Goal: Information Seeking & Learning: Learn about a topic

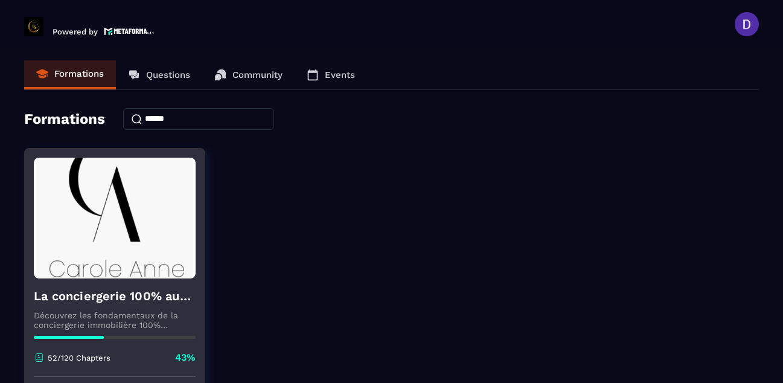
click at [145, 239] on img at bounding box center [115, 218] width 162 height 121
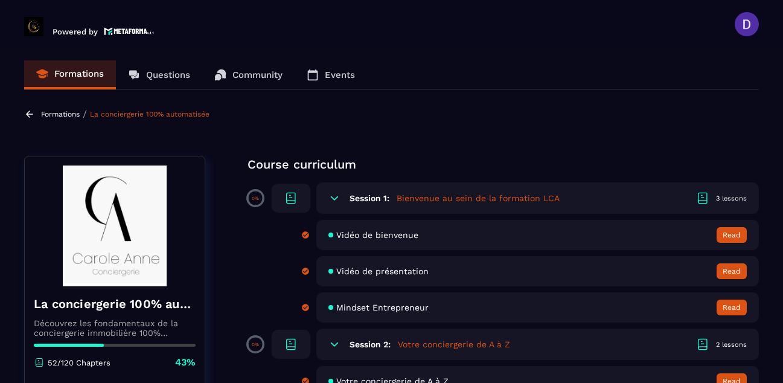
click at [667, 95] on section "Formations Questions Community Events Formations / La conciergerie 100% automat…" at bounding box center [391, 217] width 783 height 339
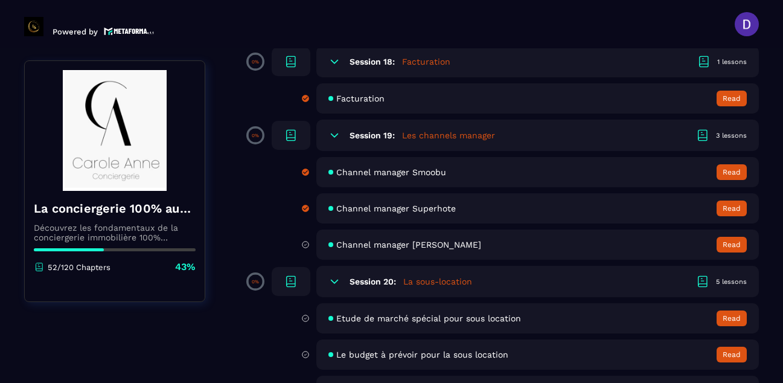
scroll to position [2560, 0]
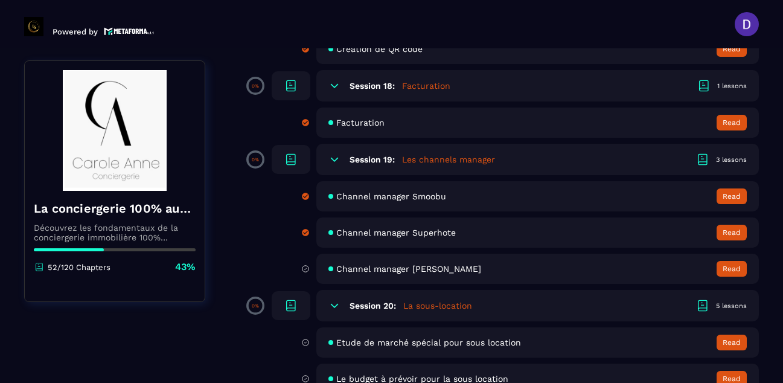
click at [362, 266] on span "Channel manager [PERSON_NAME]" at bounding box center [408, 269] width 145 height 10
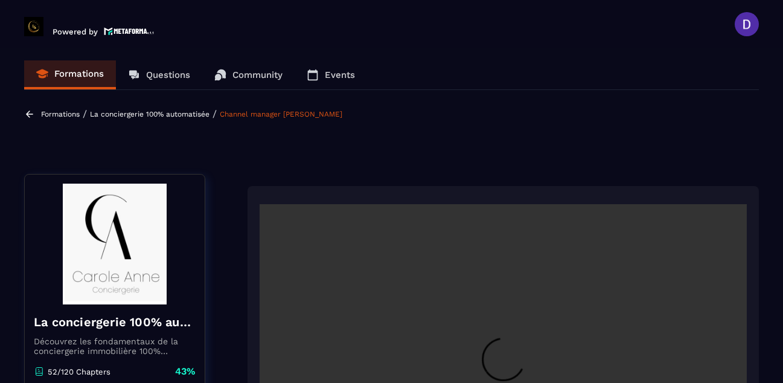
scroll to position [126, 0]
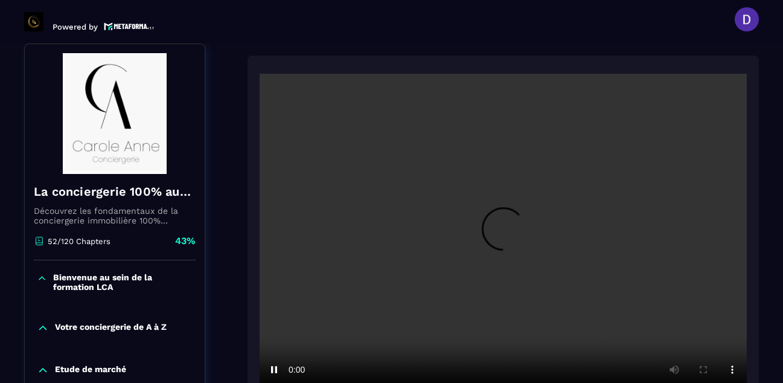
click at [764, 252] on section "Formations Questions Community Events Formations / La conciergerie 100% automat…" at bounding box center [391, 212] width 783 height 339
click at [765, 236] on section "Formations Questions Community Events Formations / La conciergerie 100% automat…" at bounding box center [391, 212] width 783 height 339
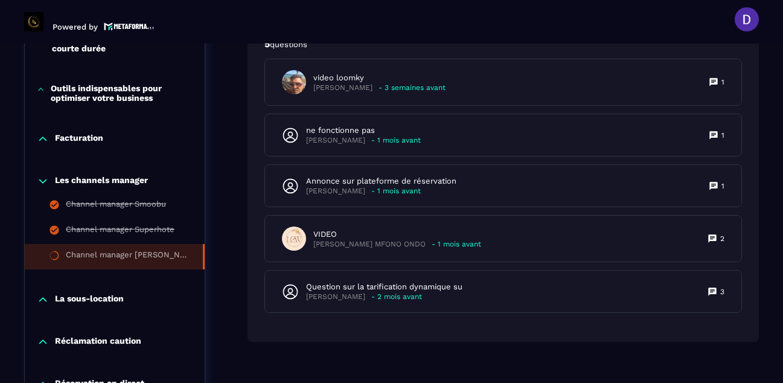
scroll to position [1043, 0]
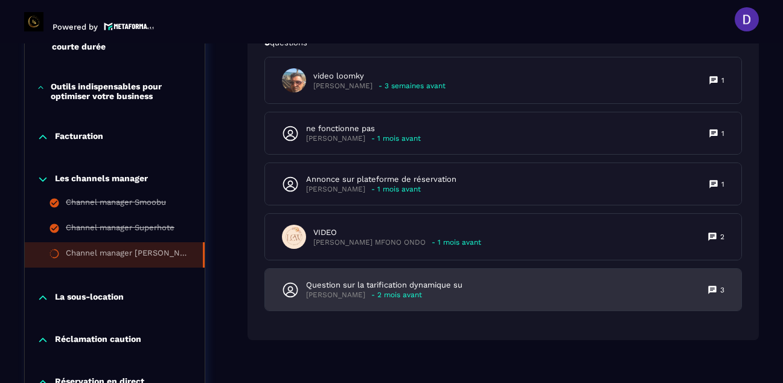
click at [345, 280] on p "Question sur la tarification dynamique su" at bounding box center [384, 285] width 156 height 11
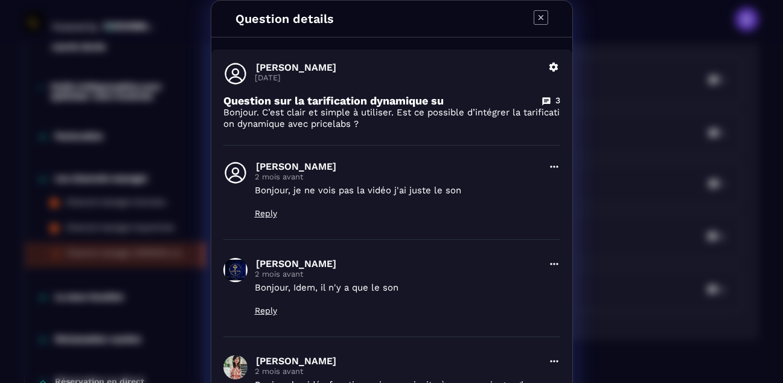
click at [563, 298] on div "[PERSON_NAME] [DATE] Delete Question sur la tarification dynamique su 3 Bonjour…" at bounding box center [391, 321] width 361 height 543
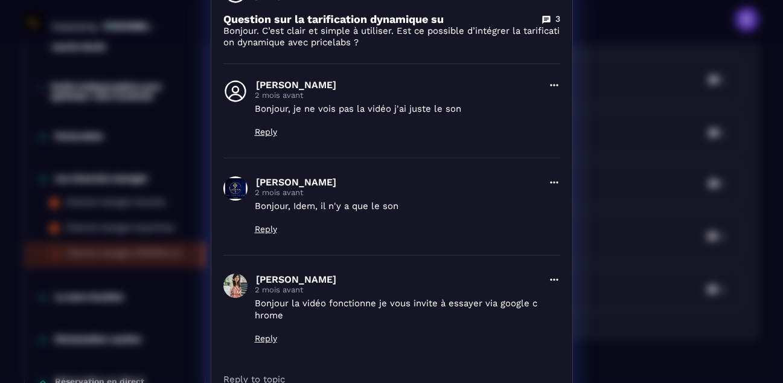
scroll to position [0, 0]
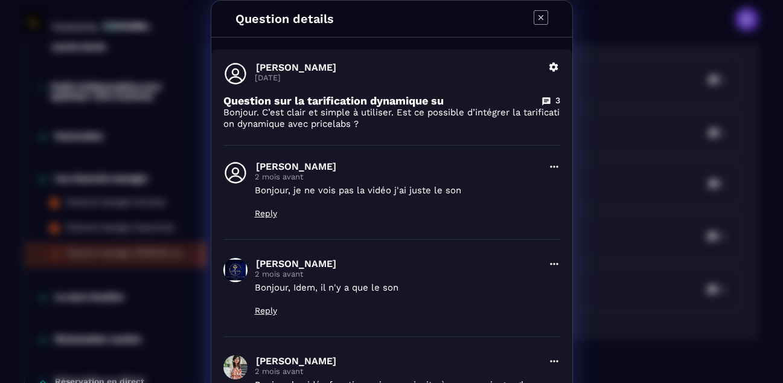
click at [534, 17] on icon "Modal window" at bounding box center [541, 17] width 14 height 14
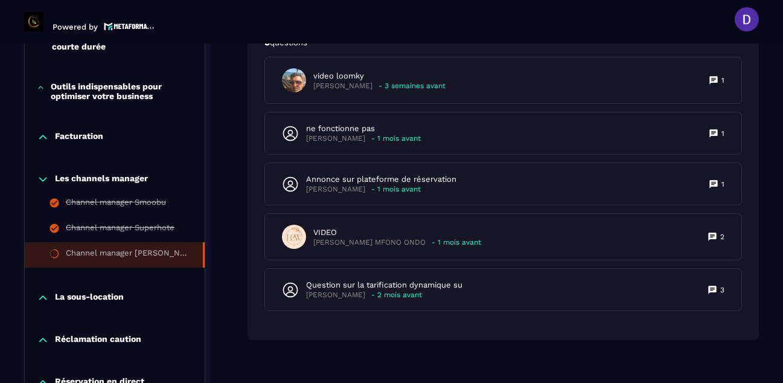
click at [674, 21] on header "Powered by [PERSON_NAME] [PERSON_NAME][EMAIL_ADDRESS][PERSON_NAME][DOMAIN_NAME]…" at bounding box center [391, 19] width 783 height 48
click at [520, 28] on header "Powered by [PERSON_NAME] [PERSON_NAME][EMAIL_ADDRESS][PERSON_NAME][DOMAIN_NAME]…" at bounding box center [391, 19] width 783 height 48
click at [751, 48] on div "5 questions video loomky [PERSON_NAME] - 3 semaines avant 1 ne fonctionne pas […" at bounding box center [503, 180] width 511 height 319
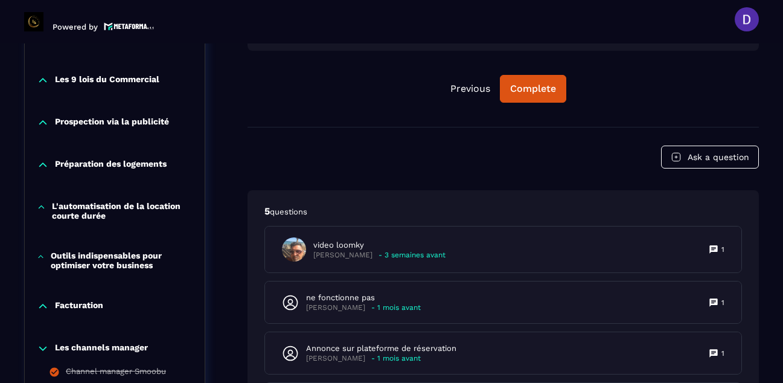
scroll to position [898, 0]
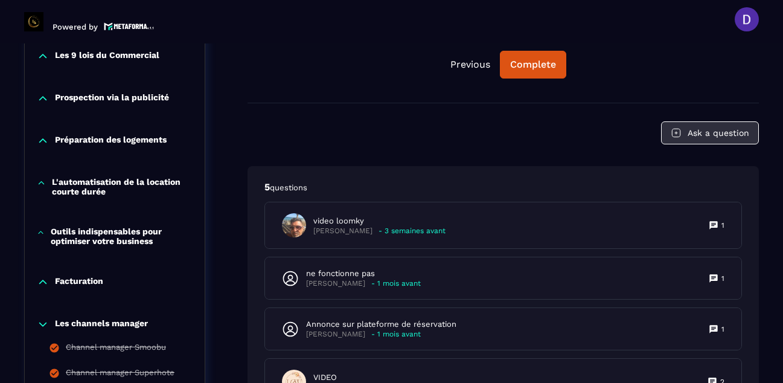
click at [719, 126] on button "Ask a question" at bounding box center [710, 132] width 98 height 23
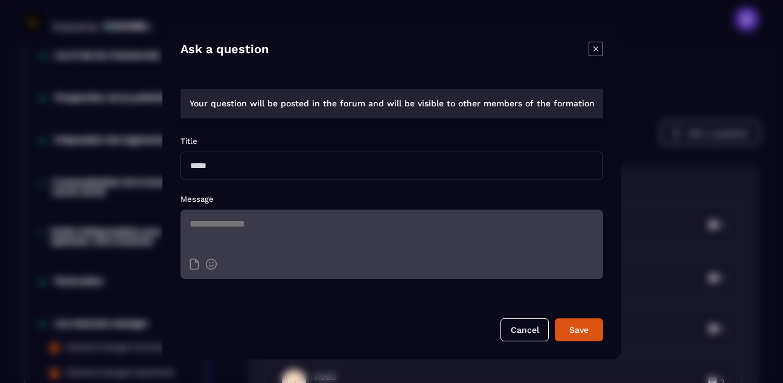
click at [225, 170] on input "Modal window" at bounding box center [392, 166] width 423 height 28
type input "**********"
click at [203, 226] on textarea "Modal window" at bounding box center [392, 230] width 423 height 42
type textarea "**********"
click at [590, 328] on div "Save" at bounding box center [579, 330] width 33 height 12
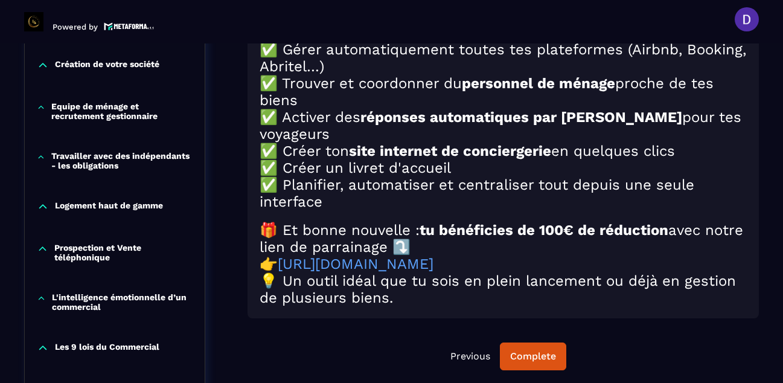
scroll to position [609, 0]
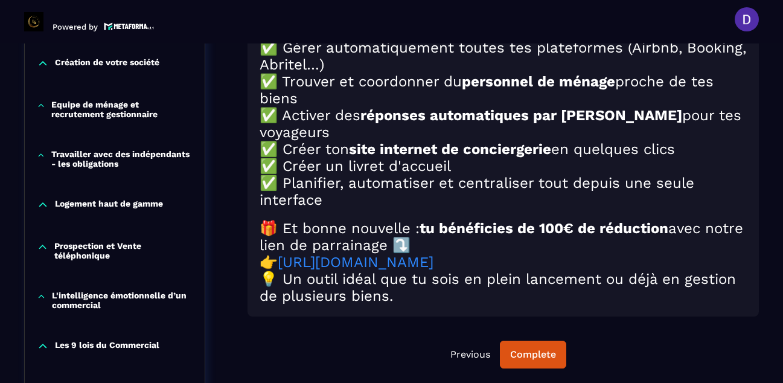
click at [433, 255] on link "[URL][DOMAIN_NAME]" at bounding box center [356, 262] width 156 height 17
click at [534, 348] on div "Complete" at bounding box center [533, 354] width 46 height 12
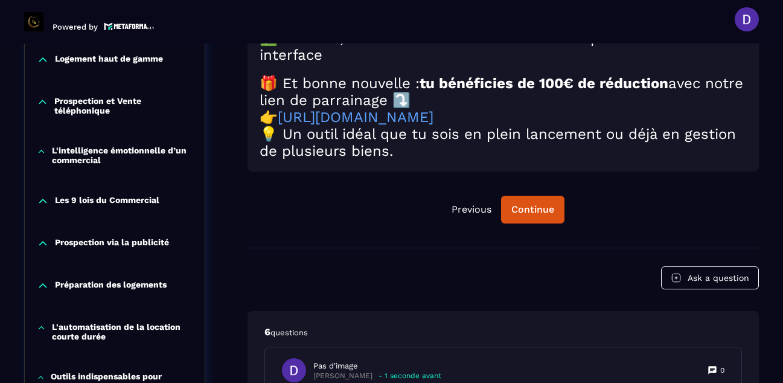
scroll to position [778, 0]
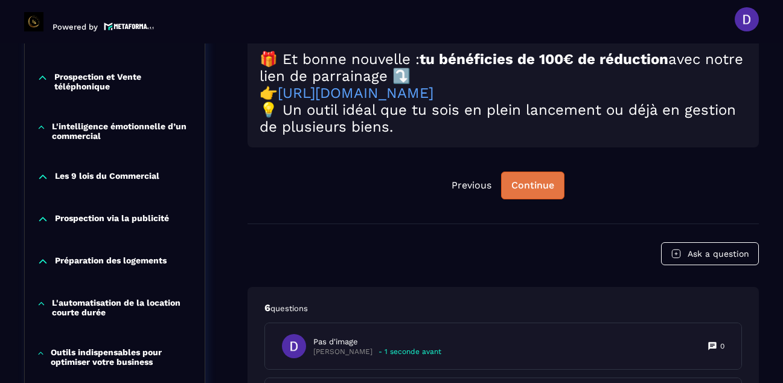
click at [517, 179] on div "Continue" at bounding box center [532, 185] width 43 height 12
click at [528, 179] on div "Continue" at bounding box center [532, 185] width 43 height 12
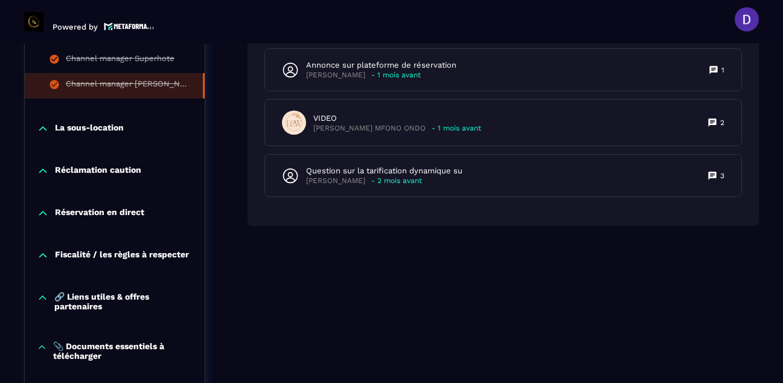
scroll to position [1188, 0]
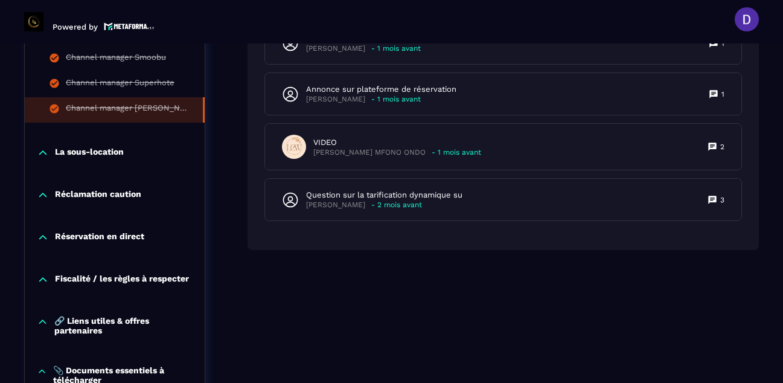
click at [71, 149] on p "La sous-location" at bounding box center [89, 153] width 69 height 12
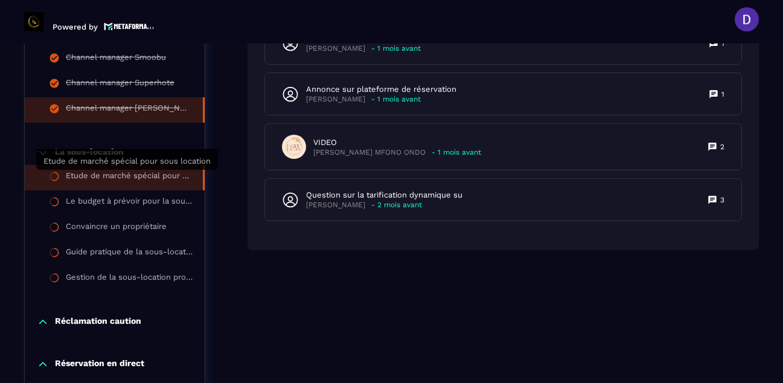
click at [100, 173] on div "Etude de marché spécial pour sous location" at bounding box center [128, 177] width 125 height 13
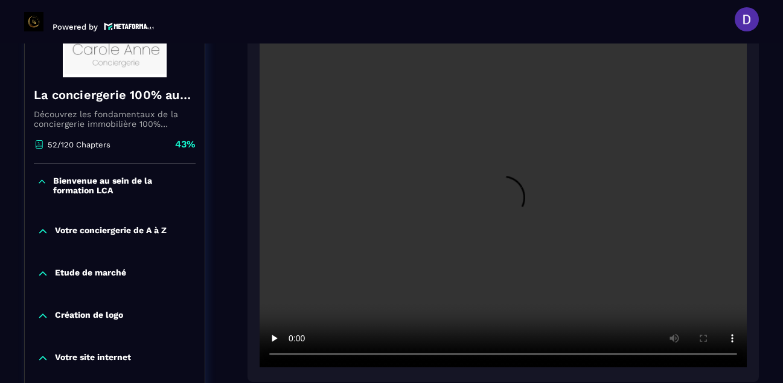
scroll to position [246, 0]
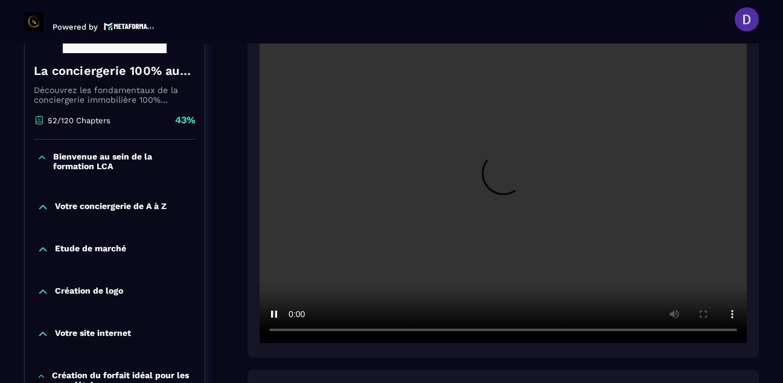
click at [573, 345] on div at bounding box center [503, 178] width 511 height 357
click at [570, 345] on div at bounding box center [503, 178] width 511 height 357
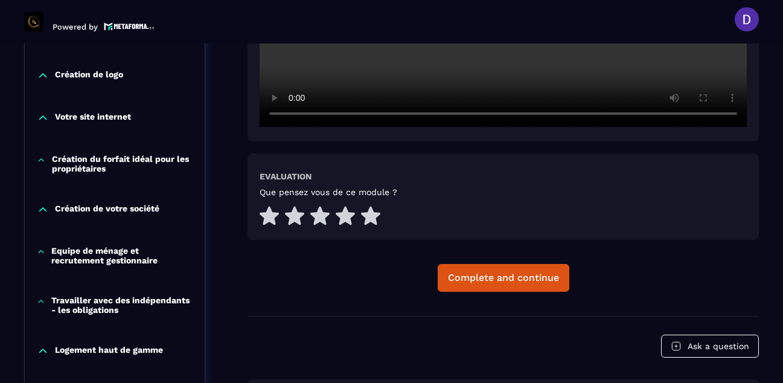
scroll to position [488, 0]
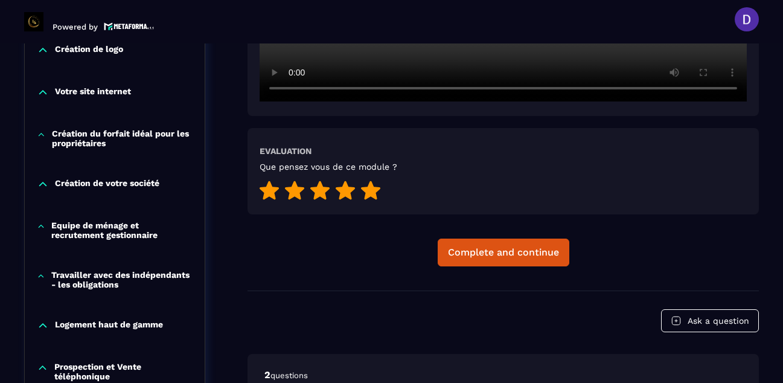
click at [370, 191] on icon at bounding box center [370, 190] width 19 height 19
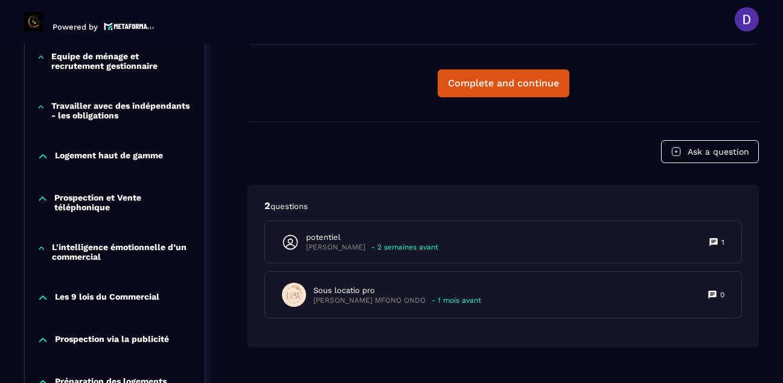
scroll to position [681, 0]
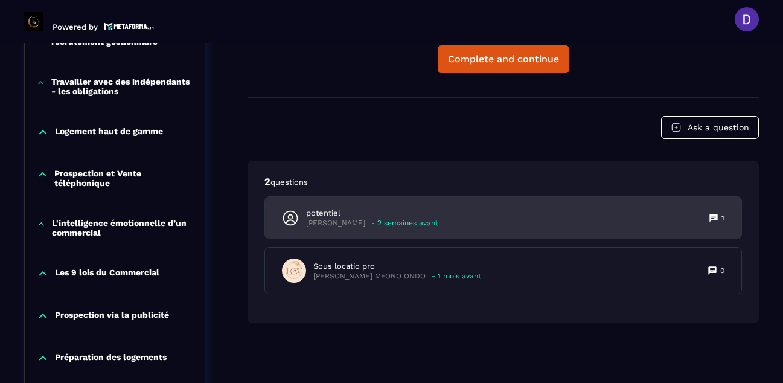
click at [400, 218] on p "potentiel" at bounding box center [372, 213] width 132 height 11
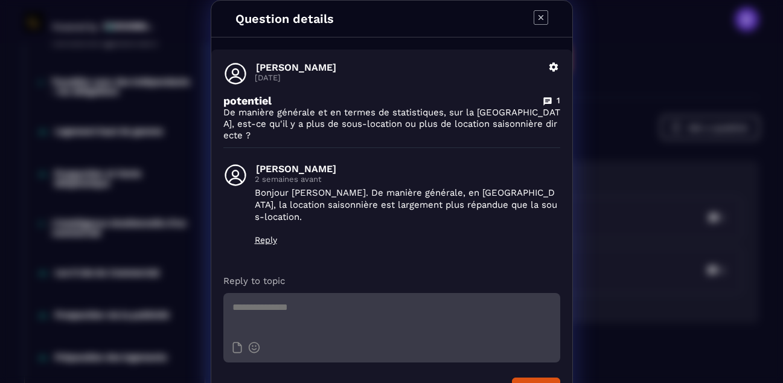
click at [534, 14] on icon "Modal window" at bounding box center [541, 17] width 14 height 14
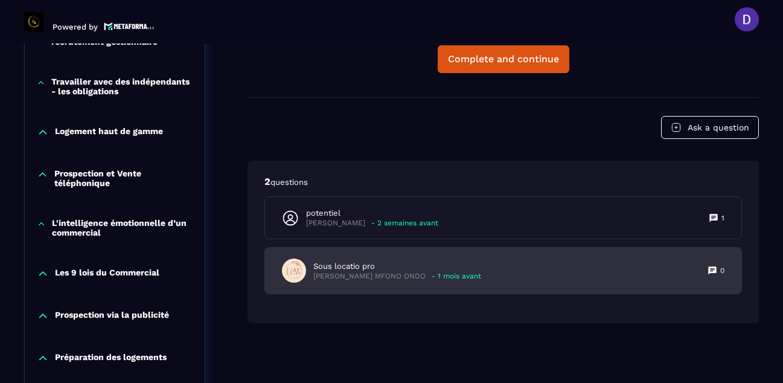
click at [334, 263] on p "Sous locatio pro" at bounding box center [397, 266] width 168 height 11
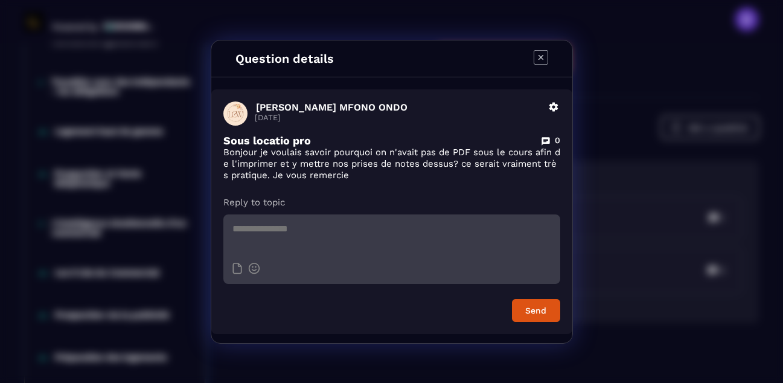
click at [537, 57] on icon "Modal window" at bounding box center [541, 57] width 14 height 14
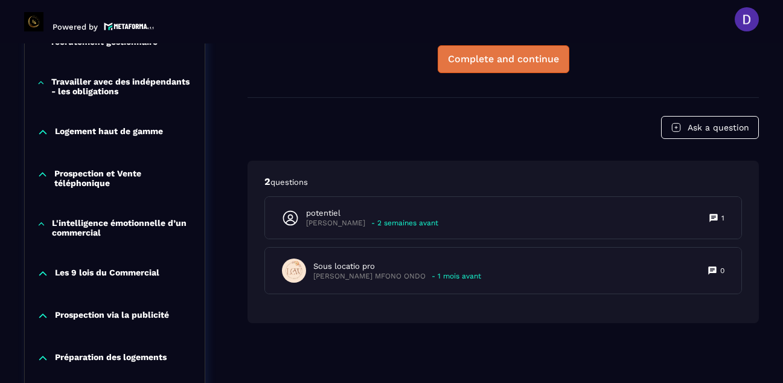
click at [493, 62] on div "Complete and continue" at bounding box center [503, 59] width 111 height 12
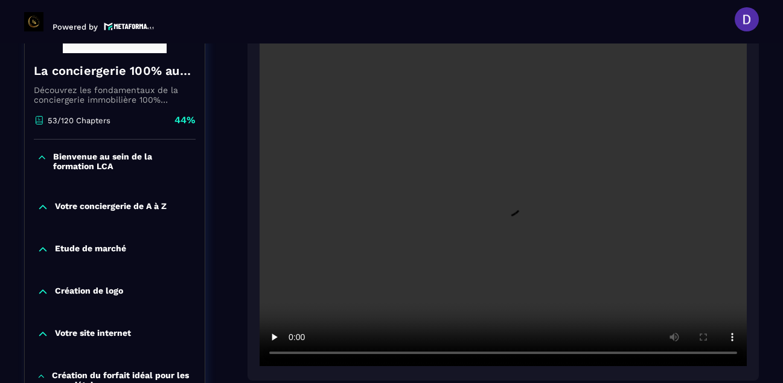
scroll to position [270, 0]
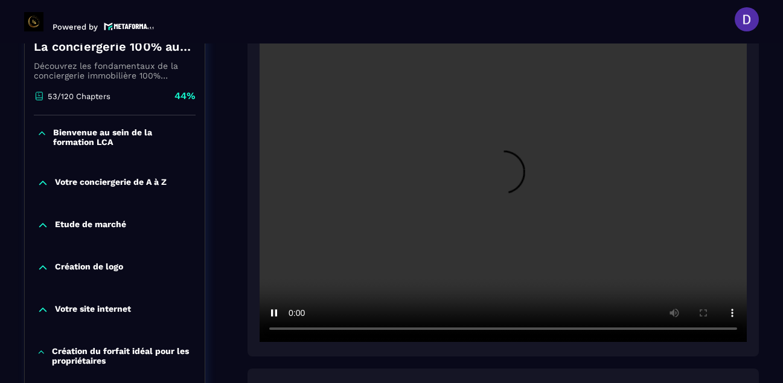
click at [765, 204] on section "Formations Questions Community Events Formations / La conciergerie 100% automat…" at bounding box center [391, 212] width 783 height 339
click at [758, 97] on div at bounding box center [503, 177] width 511 height 357
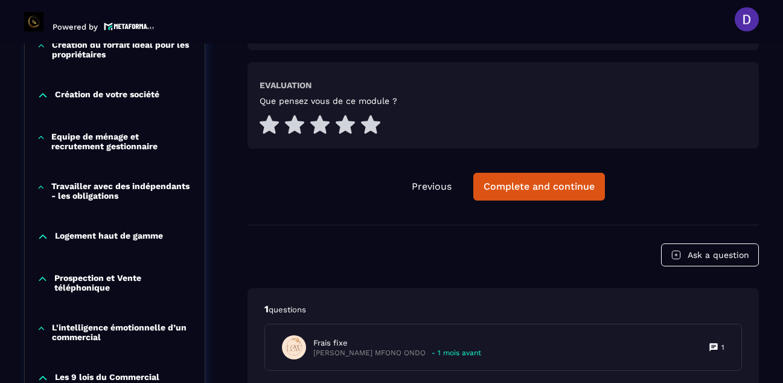
scroll to position [584, 0]
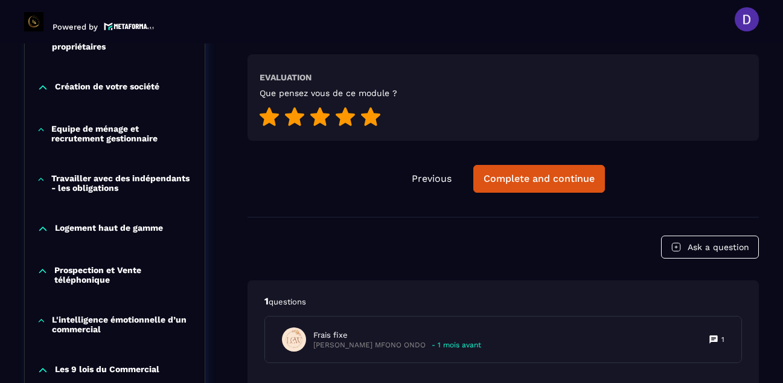
click at [371, 118] on icon at bounding box center [370, 116] width 19 height 19
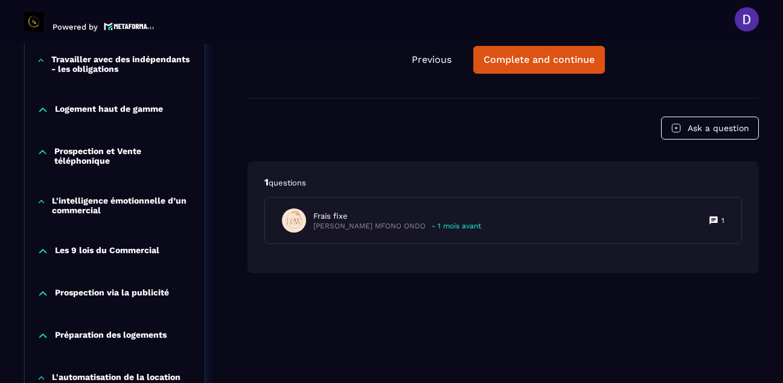
scroll to position [705, 0]
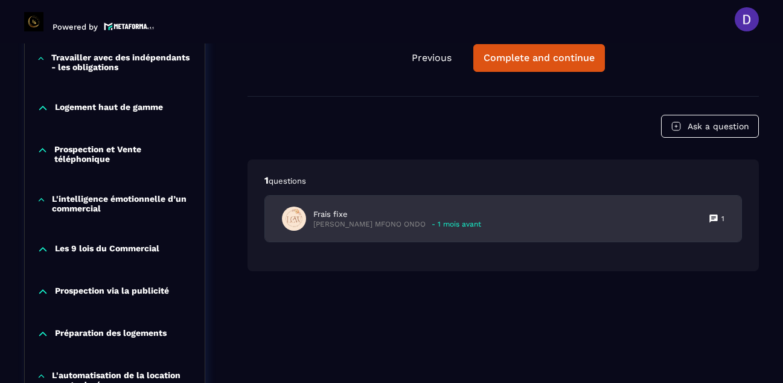
click at [347, 225] on p "[PERSON_NAME] MFONO ONDO" at bounding box center [369, 224] width 112 height 9
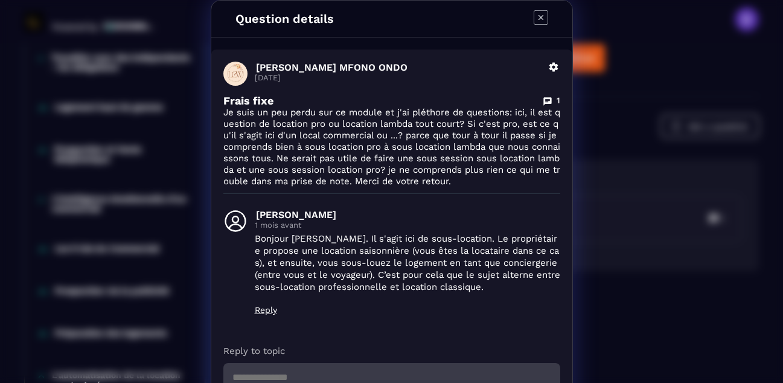
click at [538, 16] on icon "Modal window" at bounding box center [540, 17] width 5 height 5
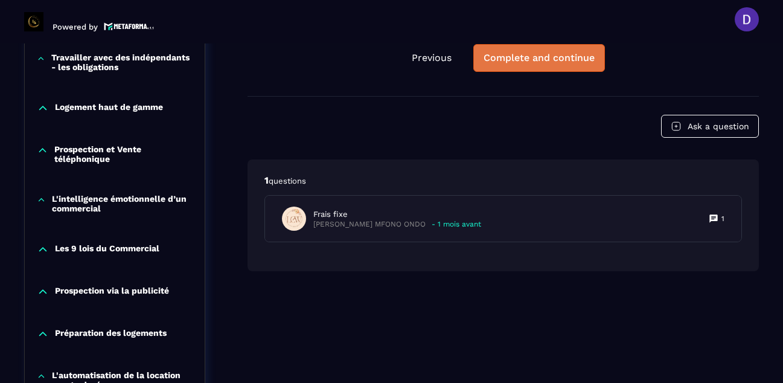
click at [563, 56] on div "Complete and continue" at bounding box center [539, 58] width 111 height 12
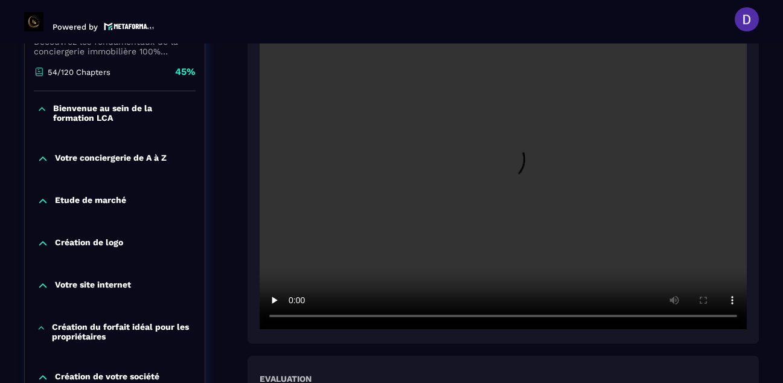
scroll to position [319, 0]
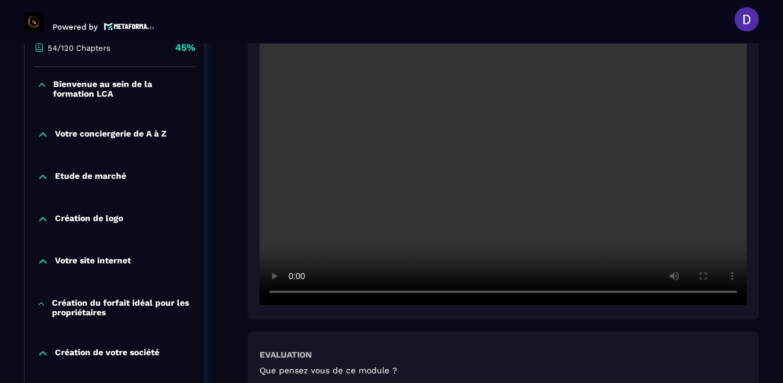
click at [741, 326] on div "Convaincre un propriétaire Evaluation Que pensez vous de ce module ? Previous C…" at bounding box center [503, 177] width 511 height 631
click at [663, 328] on div "Convaincre un propriétaire Evaluation Que pensez vous de ce module ? Previous C…" at bounding box center [503, 177] width 511 height 631
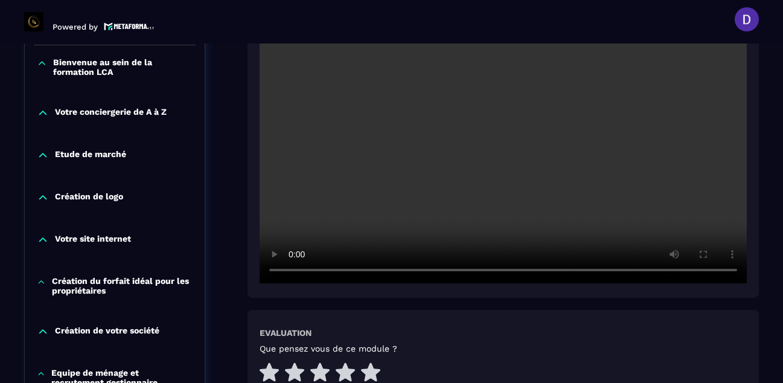
scroll to position [343, 0]
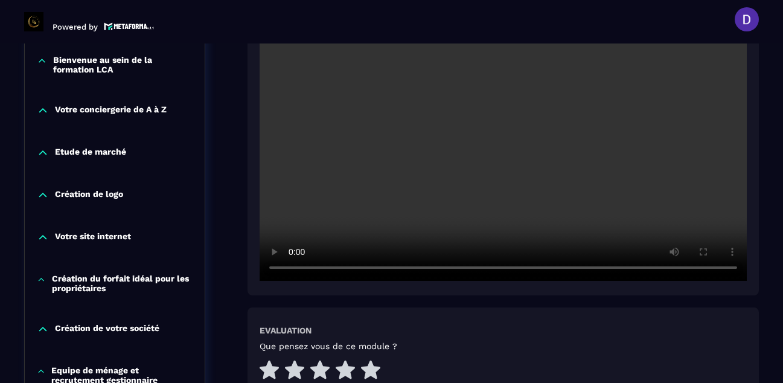
click at [721, 223] on video at bounding box center [503, 118] width 487 height 325
click at [730, 235] on video at bounding box center [503, 118] width 487 height 325
click at [673, 328] on div "Evaluation Que pensez vous de ce module ?" at bounding box center [503, 353] width 487 height 56
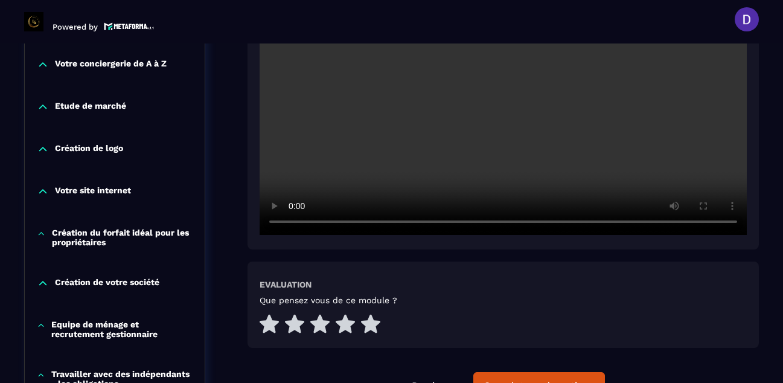
scroll to position [391, 0]
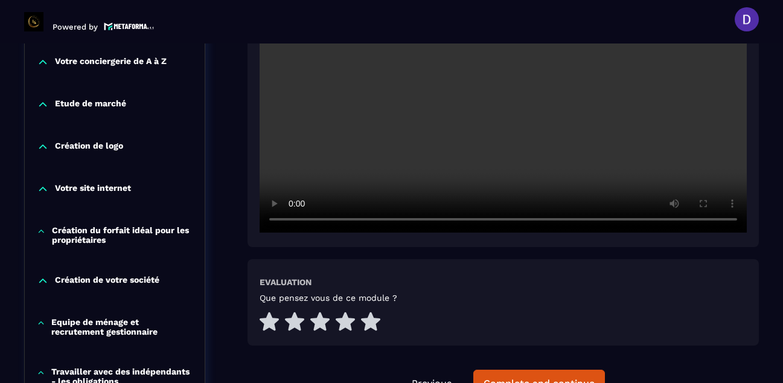
click at [772, 357] on section "Formations Questions Community Events Formations / La conciergerie 100% automat…" at bounding box center [391, 212] width 783 height 339
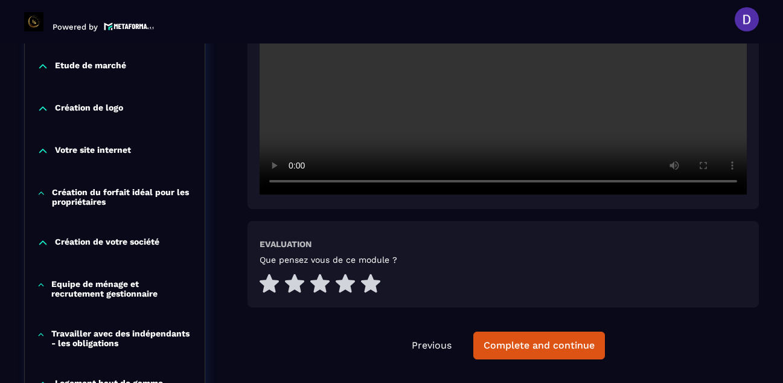
scroll to position [512, 0]
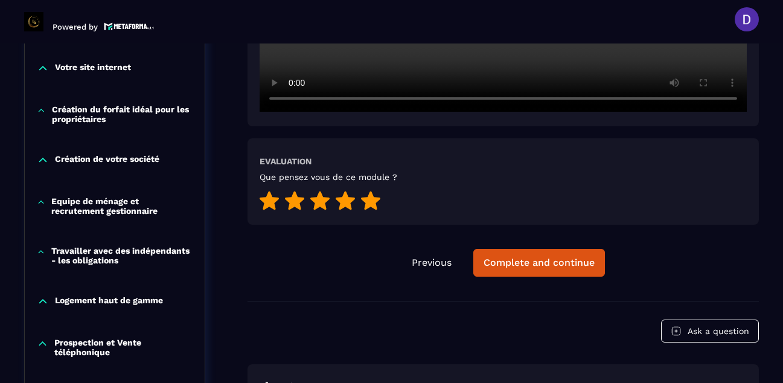
click at [375, 199] on icon at bounding box center [370, 200] width 19 height 19
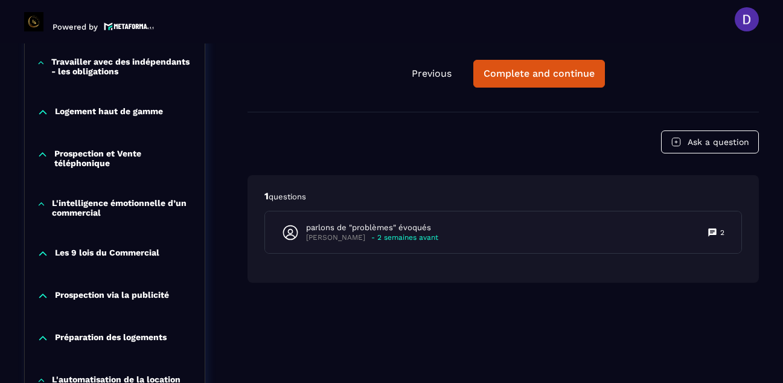
scroll to position [705, 0]
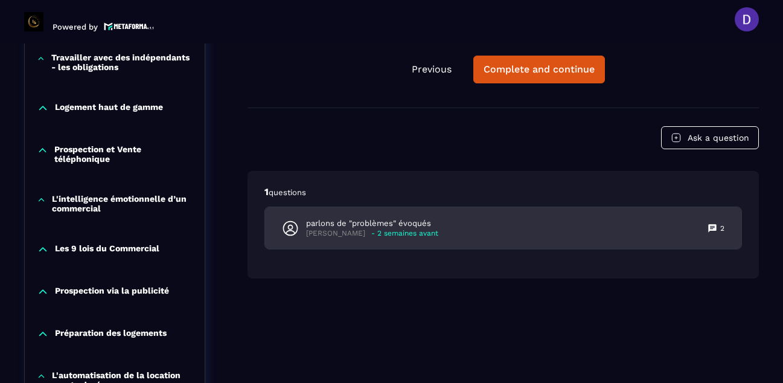
click at [348, 229] on p "[PERSON_NAME]" at bounding box center [335, 233] width 59 height 9
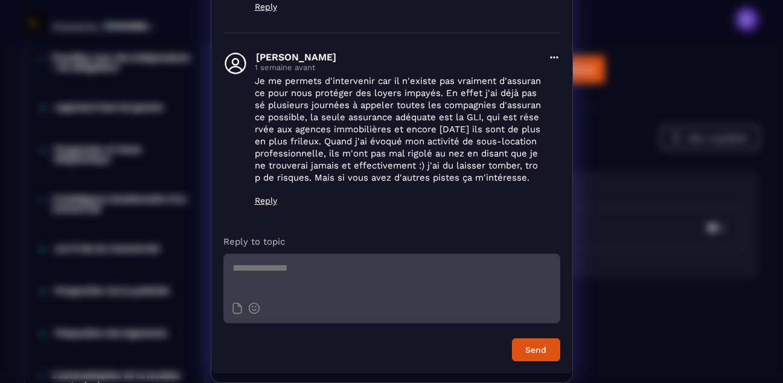
scroll to position [290, 0]
click at [237, 268] on textarea "Modal window" at bounding box center [391, 275] width 337 height 42
click at [449, 223] on div "[PERSON_NAME] [DATE] Delete parlons de "problèmes" évoqués 2 Qu'est-ce que je r…" at bounding box center [391, 72] width 361 height 602
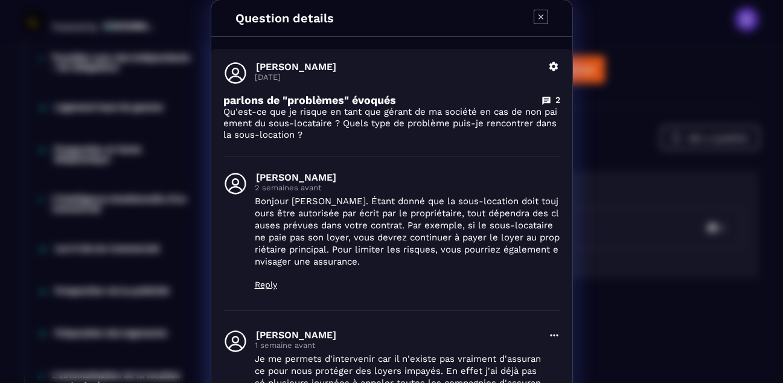
scroll to position [0, 0]
click at [535, 14] on icon "Modal window" at bounding box center [541, 17] width 14 height 14
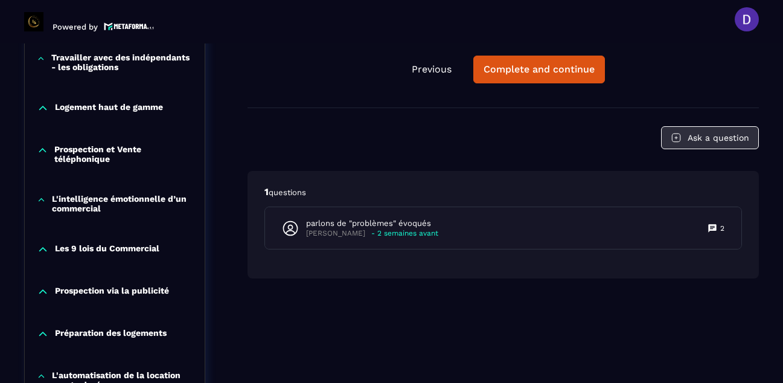
click at [719, 131] on button "Ask a question" at bounding box center [710, 137] width 98 height 23
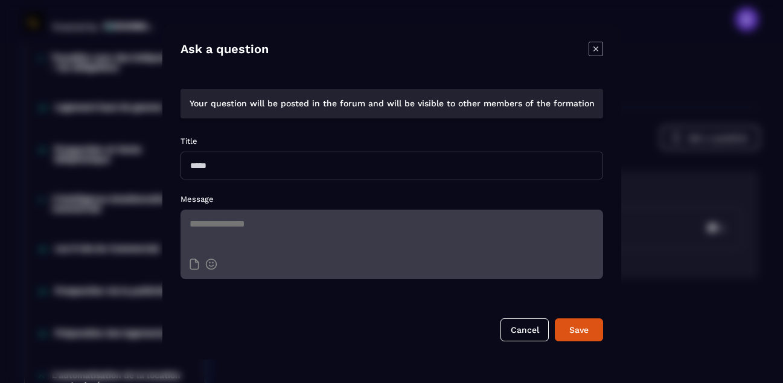
click at [208, 168] on input "Modal window" at bounding box center [392, 166] width 423 height 28
click at [195, 166] on input "**********" at bounding box center [392, 166] width 423 height 28
click at [555, 318] on button "Save" at bounding box center [579, 329] width 48 height 23
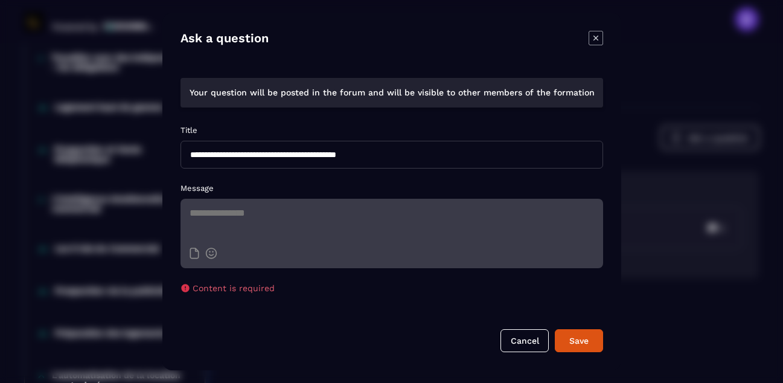
click at [436, 154] on input "**********" at bounding box center [392, 155] width 423 height 28
type input "**********"
click at [206, 213] on textarea "Modal window" at bounding box center [392, 220] width 423 height 42
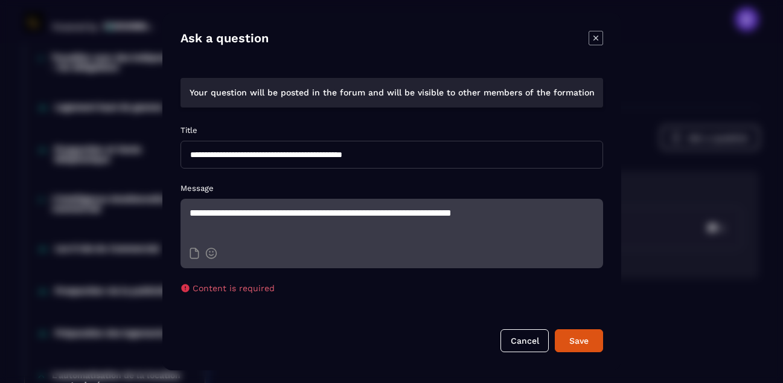
click at [369, 216] on textarea "**********" at bounding box center [392, 220] width 423 height 42
click at [386, 215] on textarea "**********" at bounding box center [392, 220] width 423 height 42
click at [540, 214] on textarea "**********" at bounding box center [392, 220] width 423 height 42
type textarea "**********"
click at [581, 340] on div "Save" at bounding box center [579, 340] width 33 height 12
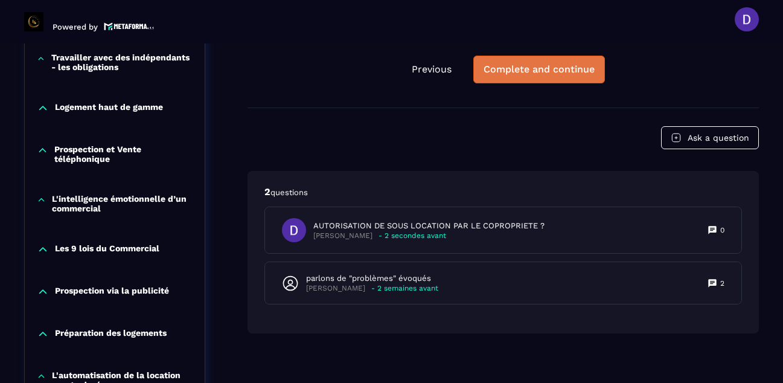
click at [526, 69] on div "Complete and continue" at bounding box center [539, 69] width 111 height 12
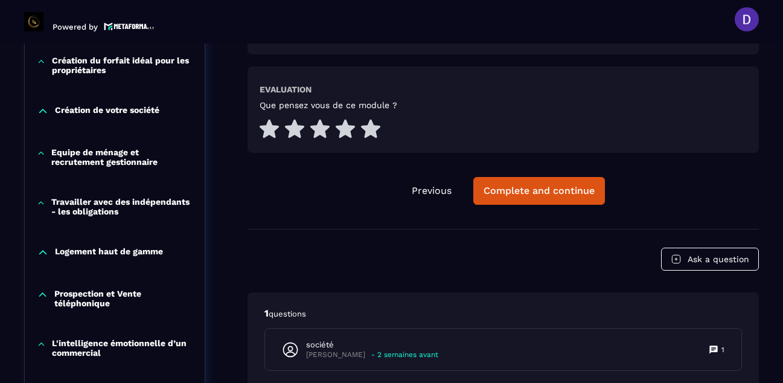
scroll to position [560, 0]
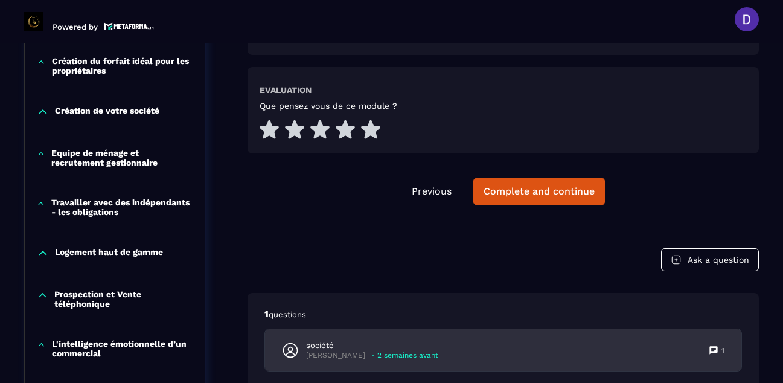
click at [330, 347] on p "société" at bounding box center [372, 345] width 132 height 11
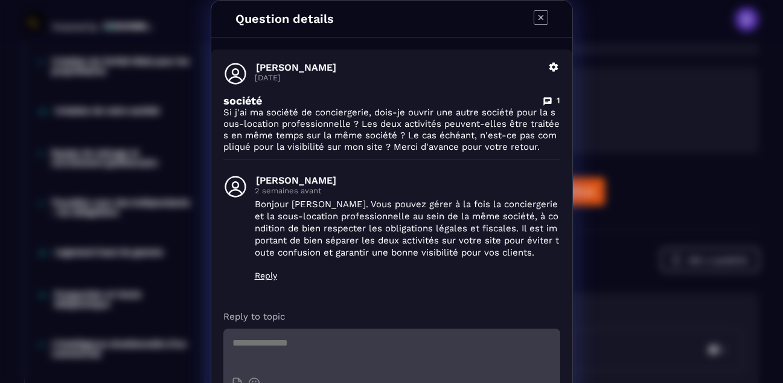
click at [534, 13] on icon "Modal window" at bounding box center [541, 17] width 14 height 14
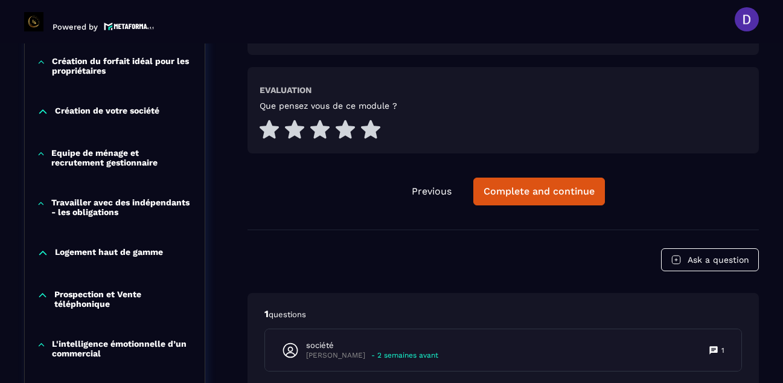
click at [682, 20] on header "Powered by [PERSON_NAME] [PERSON_NAME][EMAIL_ADDRESS][PERSON_NAME][DOMAIN_NAME]…" at bounding box center [391, 19] width 783 height 48
click at [773, 33] on header "Powered by [PERSON_NAME] [PERSON_NAME][EMAIL_ADDRESS][PERSON_NAME][DOMAIN_NAME]…" at bounding box center [391, 19] width 783 height 48
click at [532, 19] on header "Powered by [PERSON_NAME] [PERSON_NAME][EMAIL_ADDRESS][PERSON_NAME][DOMAIN_NAME]…" at bounding box center [391, 19] width 783 height 48
